Goal: Information Seeking & Learning: Understand process/instructions

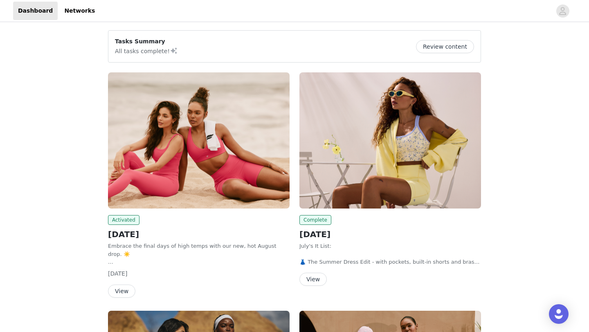
click at [195, 166] on img at bounding box center [199, 140] width 182 height 136
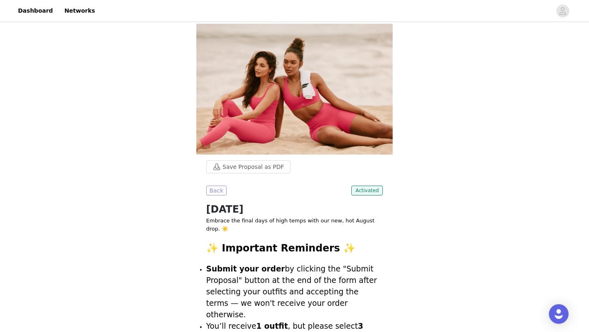
click at [212, 188] on button "Back" at bounding box center [216, 191] width 20 height 10
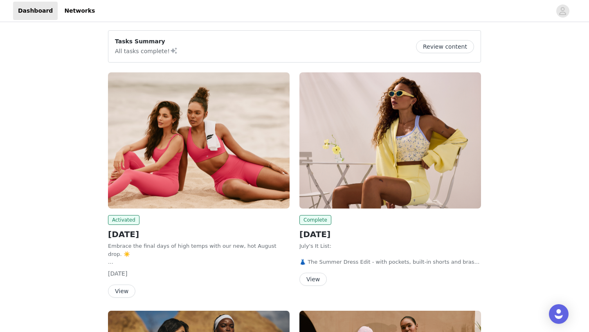
click at [435, 48] on button "Review content" at bounding box center [445, 46] width 58 height 13
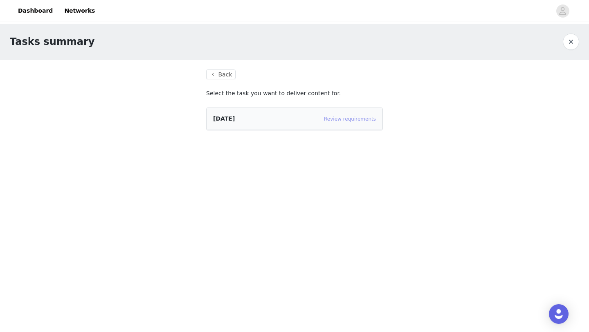
click at [345, 121] on link "Review requirements" at bounding box center [350, 119] width 52 height 6
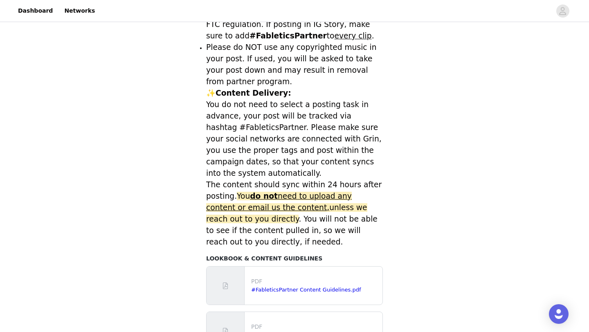
scroll to position [318, 0]
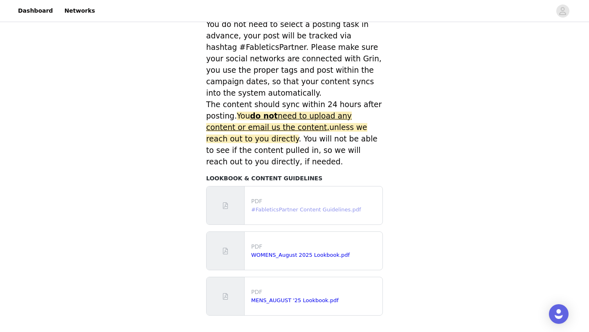
click at [300, 207] on link "#FableticsPartner Content Guidelines.pdf" at bounding box center [306, 210] width 110 height 6
click at [259, 211] on link "#FableticsPartner Content Guidelines.pdf" at bounding box center [306, 210] width 110 height 6
click at [276, 255] on link "WOMENS_August 2025 Lookbook.pdf" at bounding box center [300, 255] width 99 height 6
click at [278, 257] on link "WOMENS_August 2025 Lookbook.pdf" at bounding box center [300, 255] width 99 height 6
click at [47, 9] on link "Dashboard" at bounding box center [35, 11] width 45 height 18
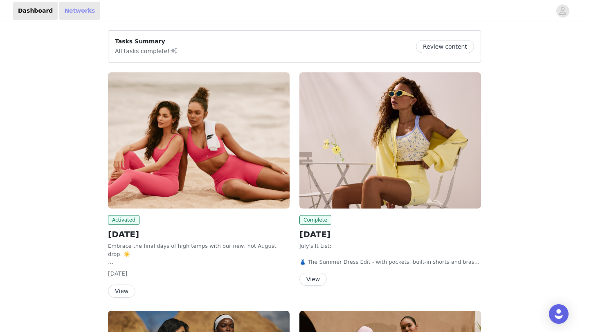
click at [81, 9] on link "Networks" at bounding box center [79, 11] width 40 height 18
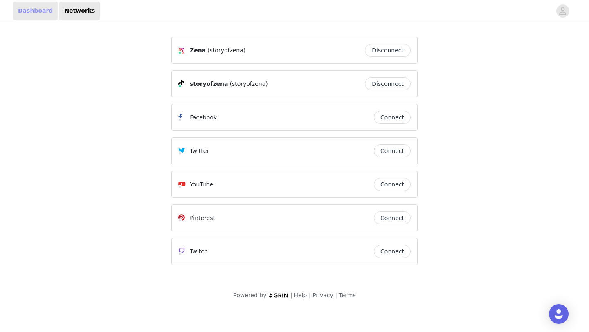
click at [29, 9] on link "Dashboard" at bounding box center [35, 11] width 45 height 18
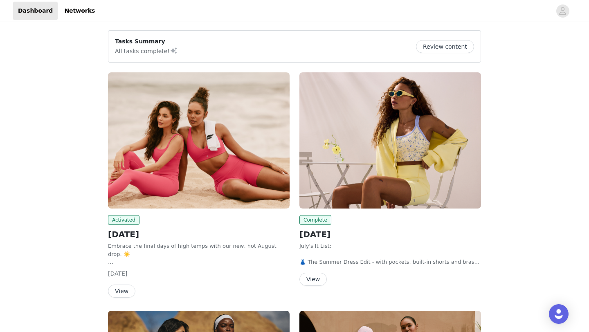
click at [380, 159] on img at bounding box center [390, 140] width 182 height 136
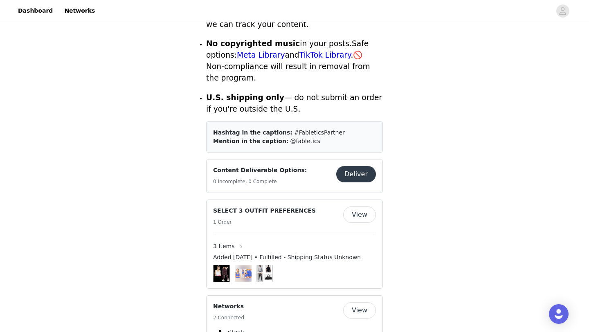
scroll to position [407, 0]
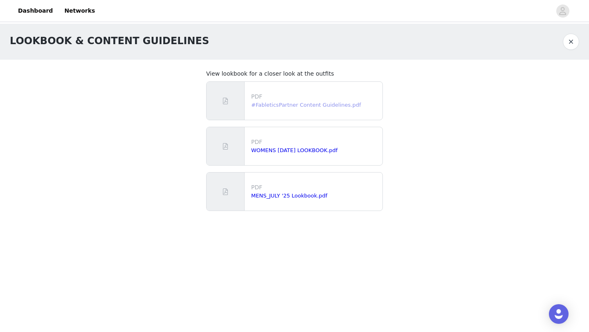
click at [328, 105] on link "#FableticsPartner Content Guidelines.pdf" at bounding box center [306, 105] width 110 height 6
click at [32, 10] on link "Dashboard" at bounding box center [35, 11] width 45 height 18
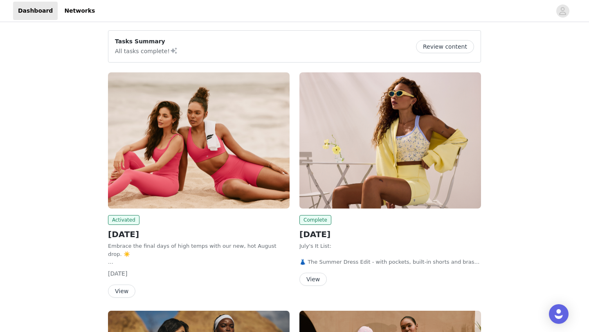
click at [183, 190] on img at bounding box center [199, 140] width 182 height 136
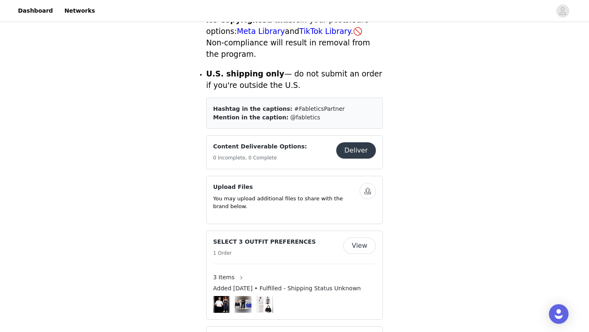
scroll to position [380, 0]
click at [360, 237] on button "View" at bounding box center [359, 245] width 33 height 16
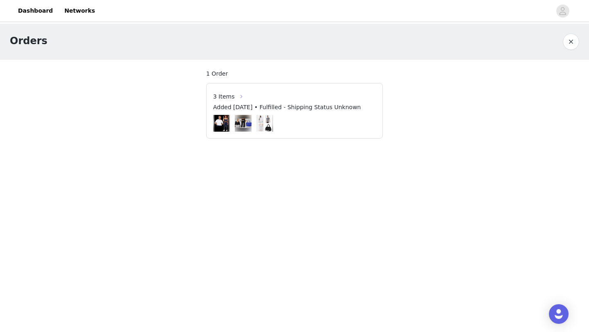
click at [237, 93] on button "button" at bounding box center [241, 96] width 13 height 13
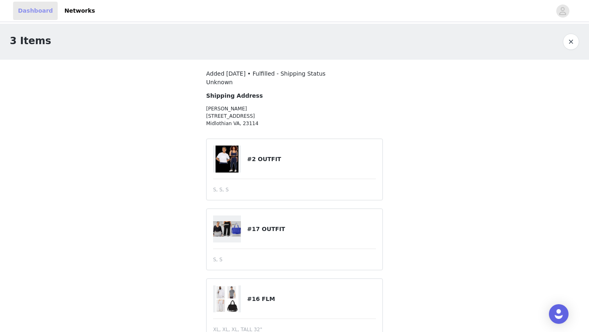
click at [30, 15] on link "Dashboard" at bounding box center [35, 11] width 45 height 18
